Goal: Information Seeking & Learning: Learn about a topic

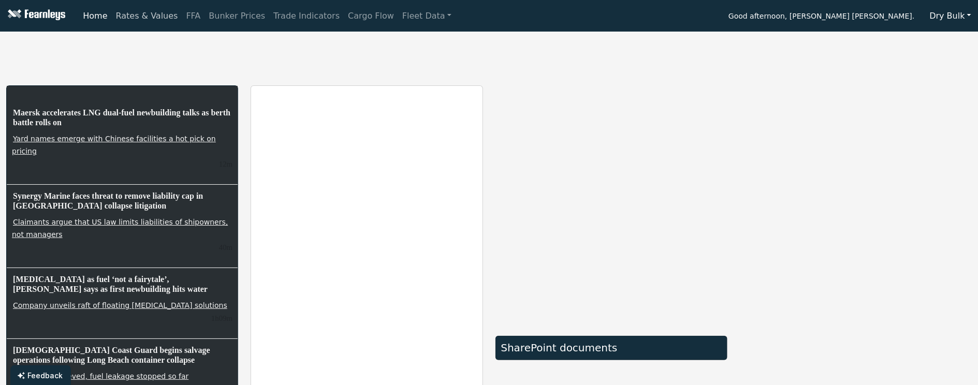
click at [143, 17] on link "Rates & Values" at bounding box center [147, 16] width 70 height 21
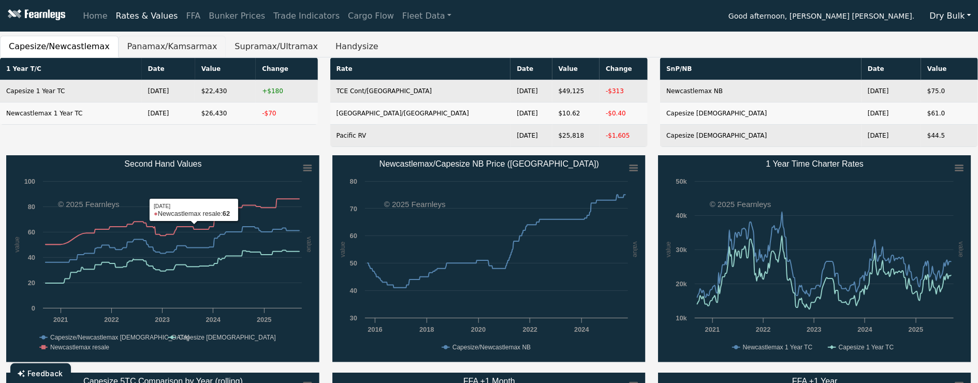
click at [150, 44] on button "Panamax/Kamsarmax" at bounding box center [173, 47] width 108 height 22
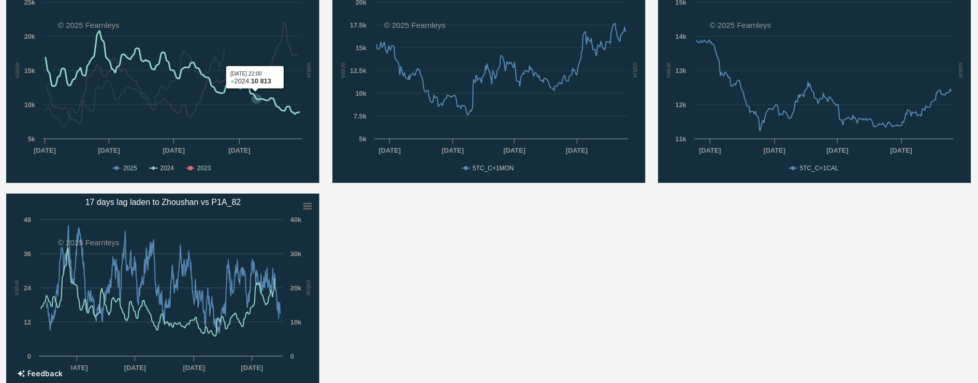
scroll to position [431, 0]
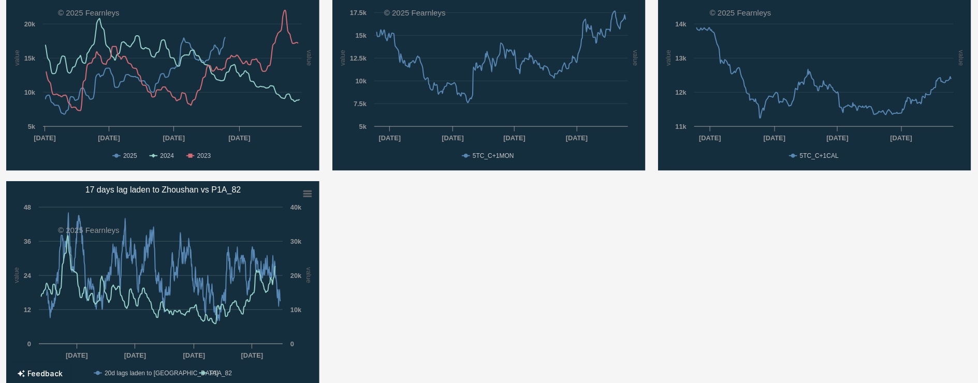
click at [473, 289] on div "Created with Highcharts 11.4.8 value value Chart context menu Second Hand Value…" at bounding box center [489, 72] width 978 height 653
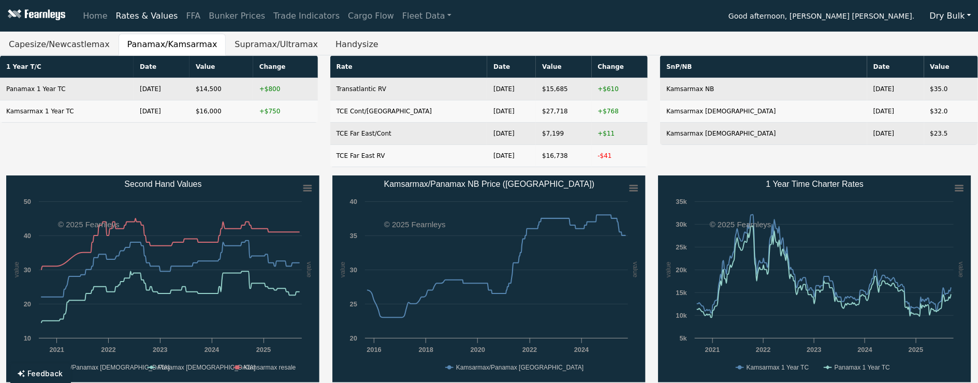
scroll to position [0, 0]
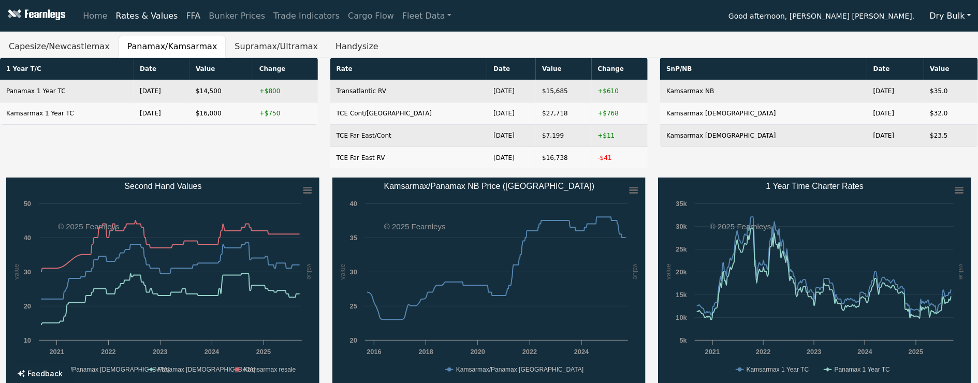
click at [183, 16] on link "FFA" at bounding box center [193, 16] width 23 height 21
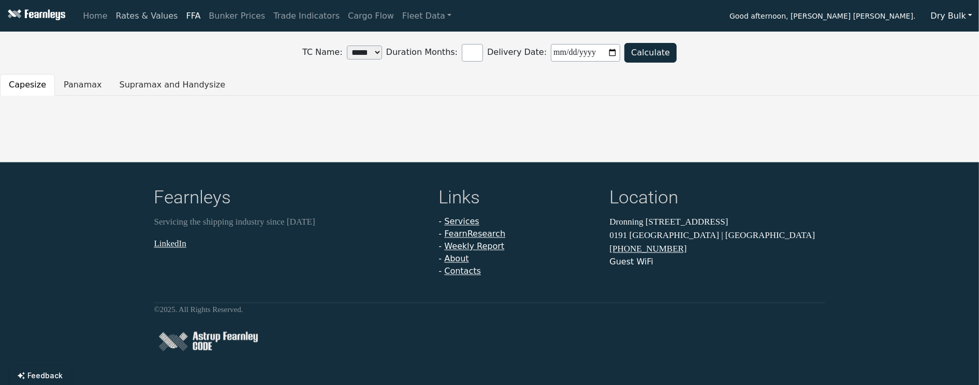
click at [145, 24] on link "Rates & Values" at bounding box center [147, 16] width 70 height 21
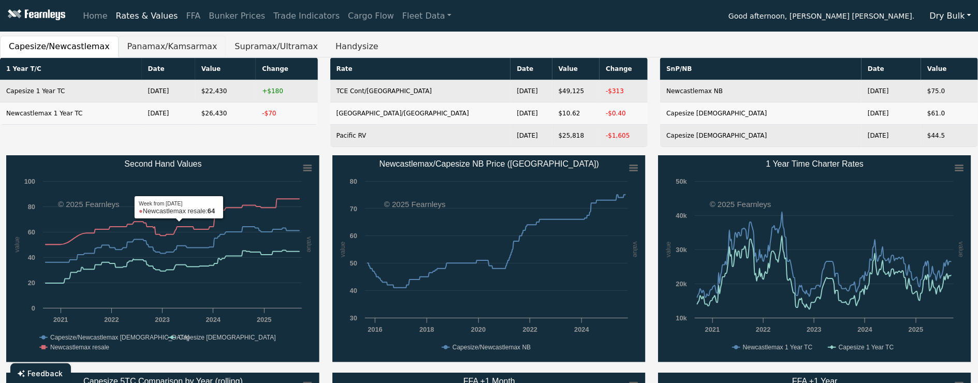
click at [139, 53] on button "Panamax/Kamsarmax" at bounding box center [173, 47] width 108 height 22
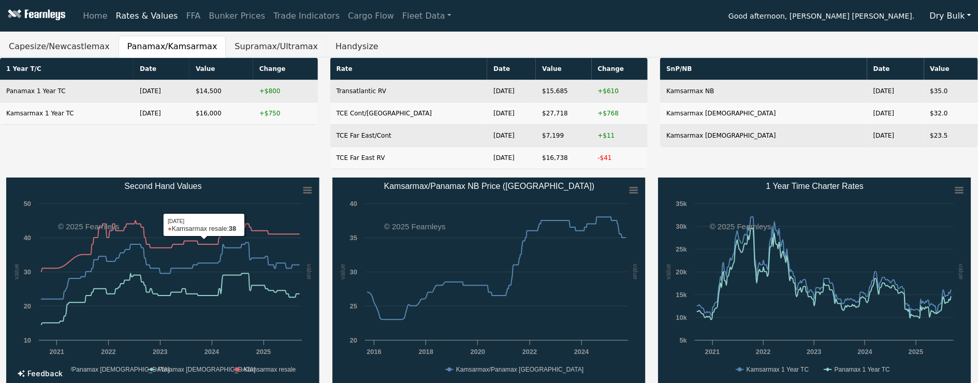
click at [241, 45] on button "Supramax/Ultramax" at bounding box center [276, 47] width 101 height 22
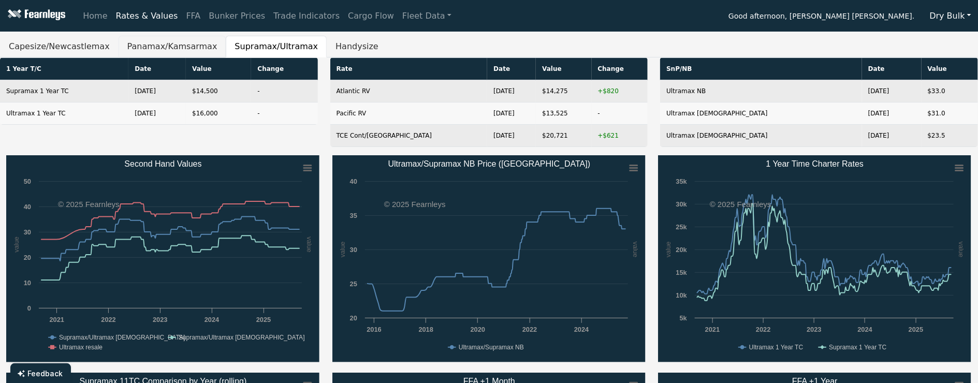
click at [149, 45] on button "Panamax/Kamsarmax" at bounding box center [173, 47] width 108 height 22
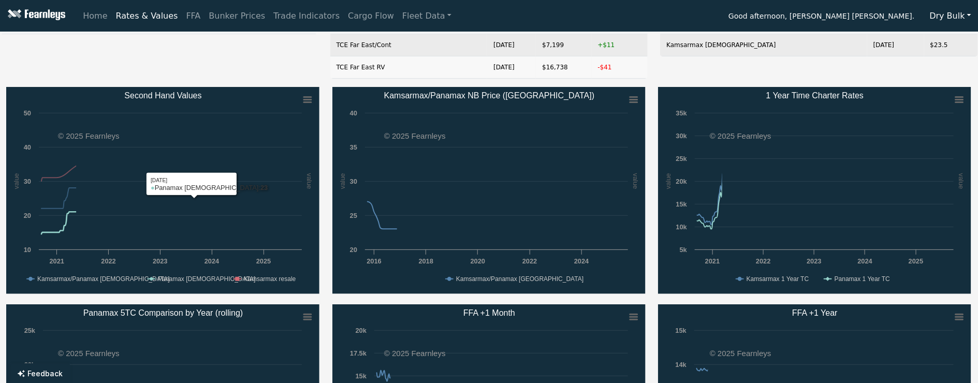
scroll to position [224, 0]
